Goal: Task Accomplishment & Management: Manage account settings

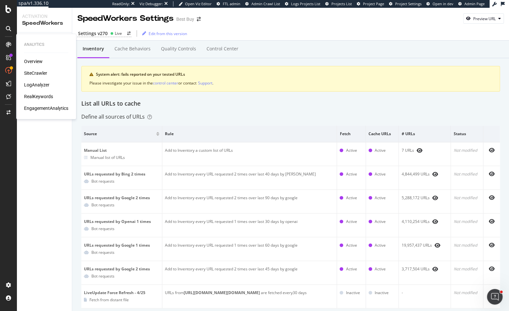
click at [35, 93] on div "Overview SiteCrawler LogAnalyzer RealKeywords EngagementAnalytics" at bounding box center [46, 84] width 44 height 53
click at [35, 95] on div "RealKeywords" at bounding box center [38, 96] width 29 height 6
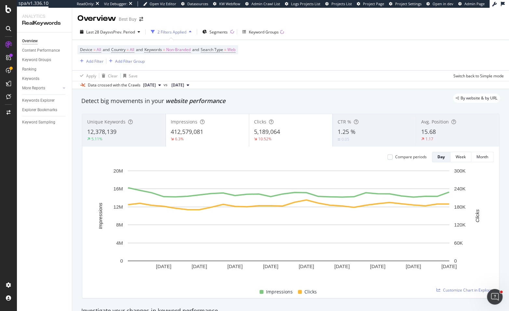
click at [362, 282] on div at bounding box center [290, 282] width 406 height 5
click at [402, 282] on icon "plus" at bounding box center [401, 280] width 4 height 4
click at [407, 219] on input "2025-08-12" at bounding box center [391, 220] width 41 height 12
type input "2025-08-22"
click at [402, 241] on textarea at bounding box center [400, 241] width 58 height 20
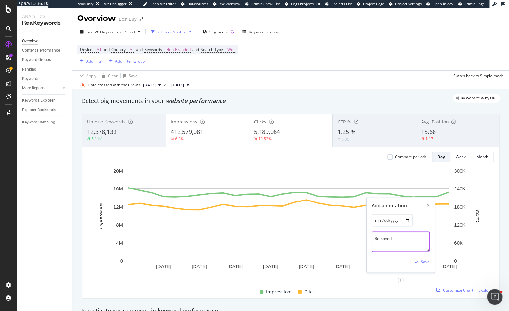
paste textarea "Disallow: /site/searchpage.jsp?browsedCategory"
type textarea "Removed Disallow: /site/searchpage.jsp?browsedCategory from robots.txt"
click at [423, 260] on div "Save" at bounding box center [424, 262] width 9 height 6
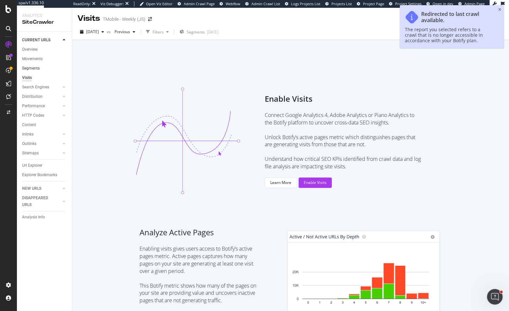
drag, startPoint x: 41, startPoint y: 69, endPoint x: 44, endPoint y: 69, distance: 3.6
click at [40, 69] on link "Segments" at bounding box center [44, 68] width 45 height 7
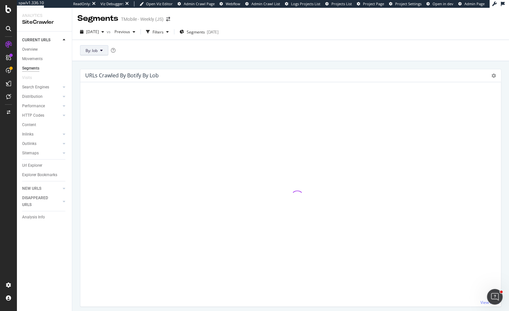
click at [101, 49] on icon at bounding box center [101, 50] width 3 height 4
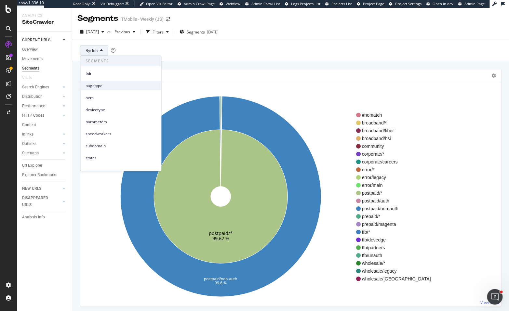
click at [105, 83] on span "pagetype" at bounding box center [120, 86] width 70 height 6
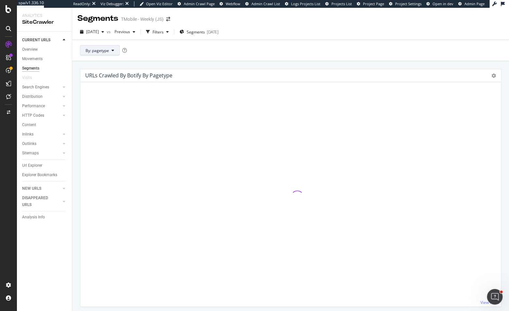
click at [110, 52] on button "By: pagetype" at bounding box center [100, 50] width 40 height 10
click at [103, 75] on span "lob" at bounding box center [120, 74] width 70 height 6
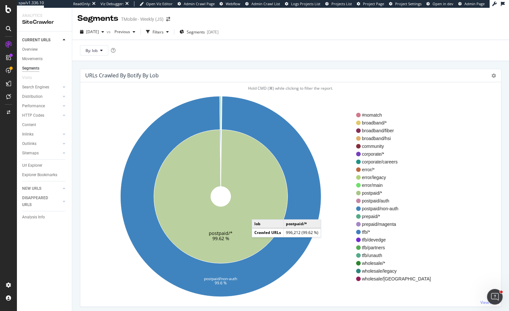
click at [258, 213] on icon at bounding box center [221, 197] width 134 height 134
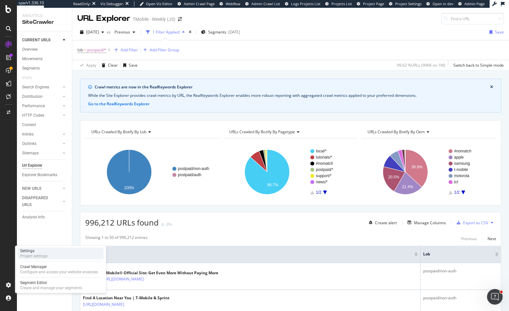
click at [40, 248] on div "Settings" at bounding box center [33, 250] width 27 height 5
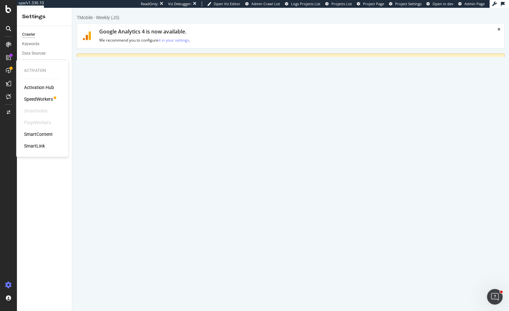
click at [42, 97] on div "SpeedWorkers" at bounding box center [38, 99] width 29 height 6
